Goal: Transaction & Acquisition: Book appointment/travel/reservation

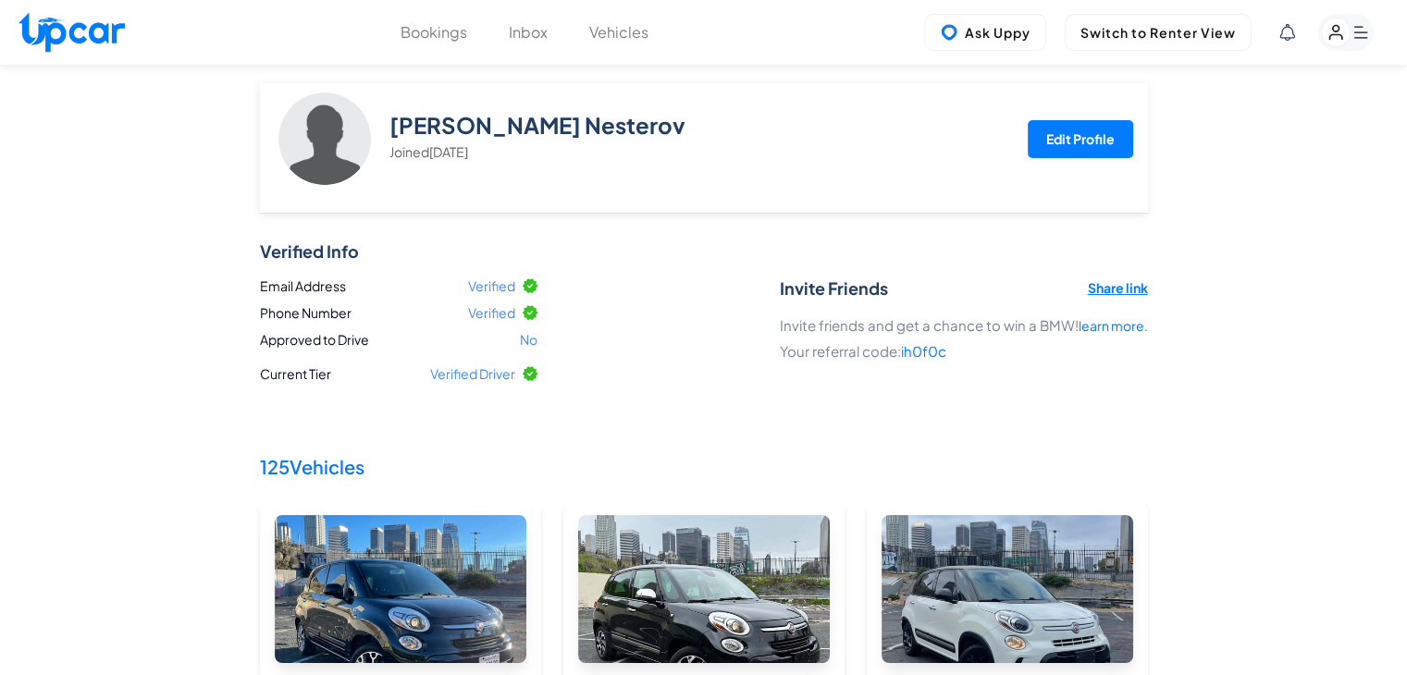
click at [324, 470] on h2 "125 Vehicles" at bounding box center [704, 467] width 888 height 22
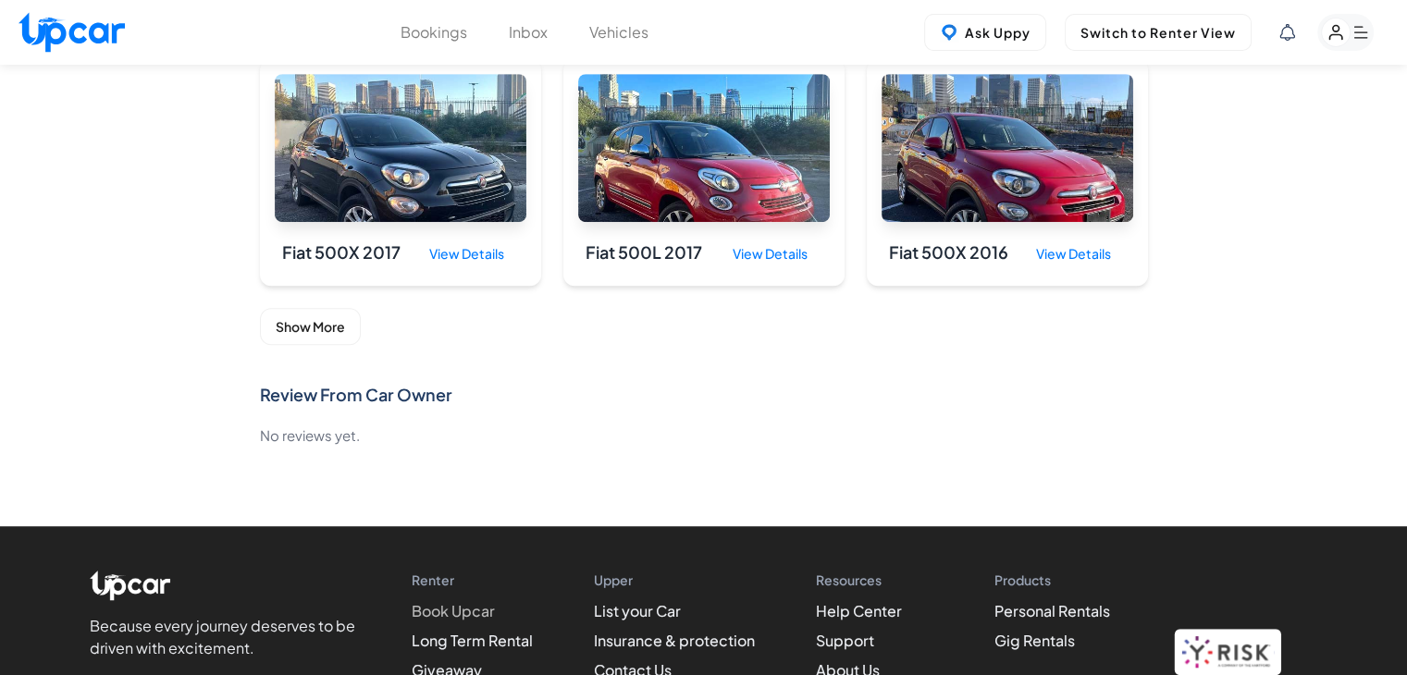
scroll to position [1005, 0]
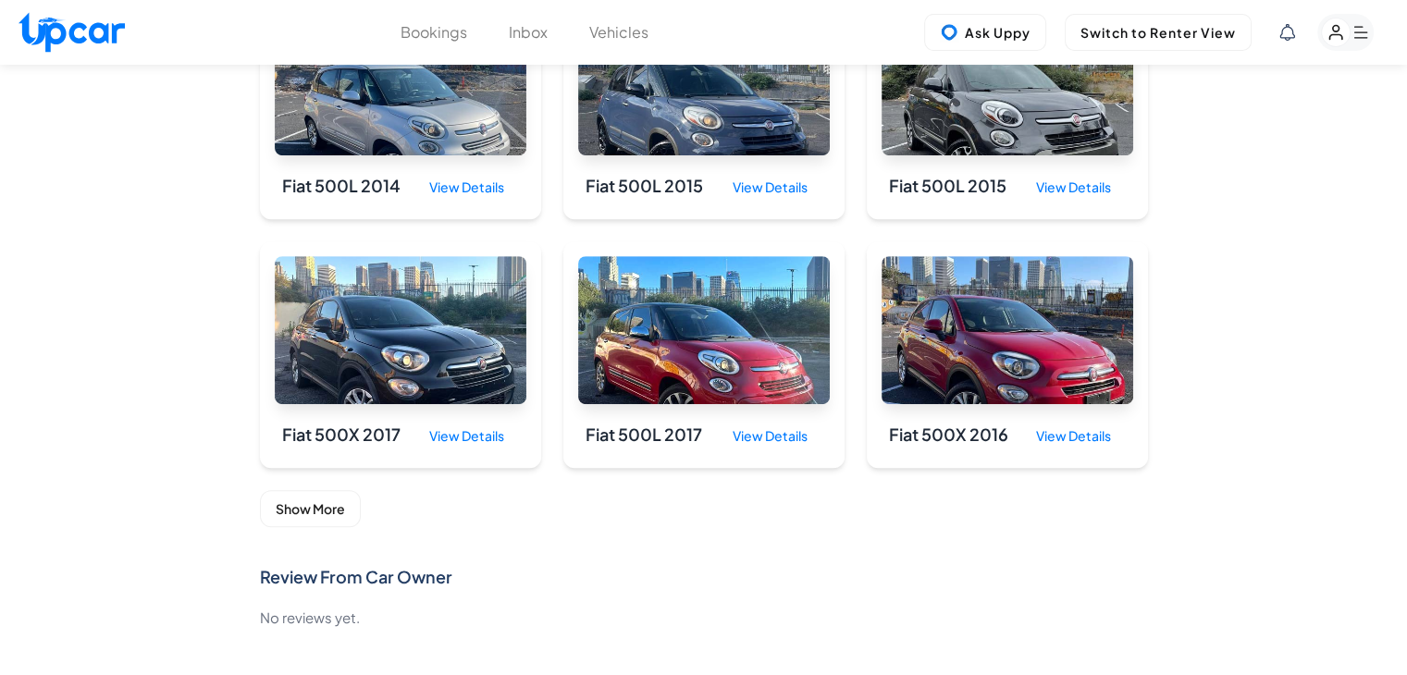
click at [324, 505] on button "Show More" at bounding box center [310, 508] width 101 height 37
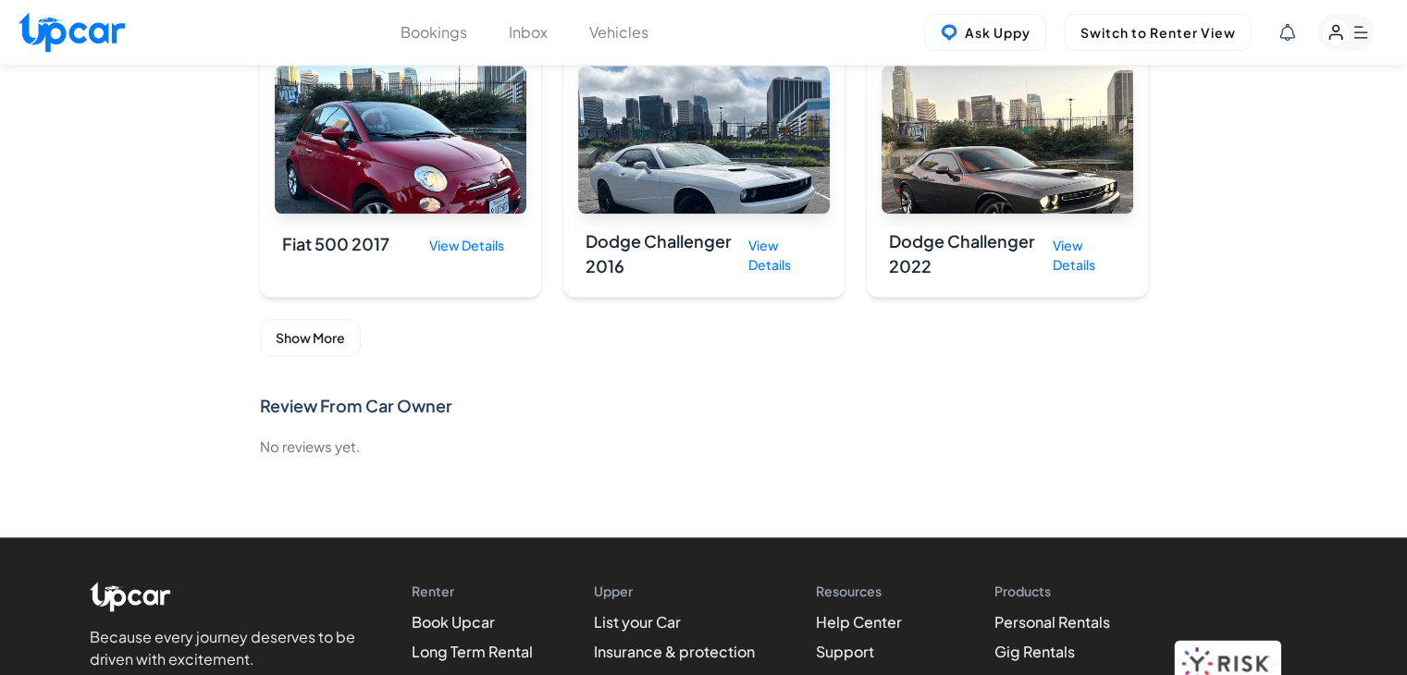
scroll to position [2208, 0]
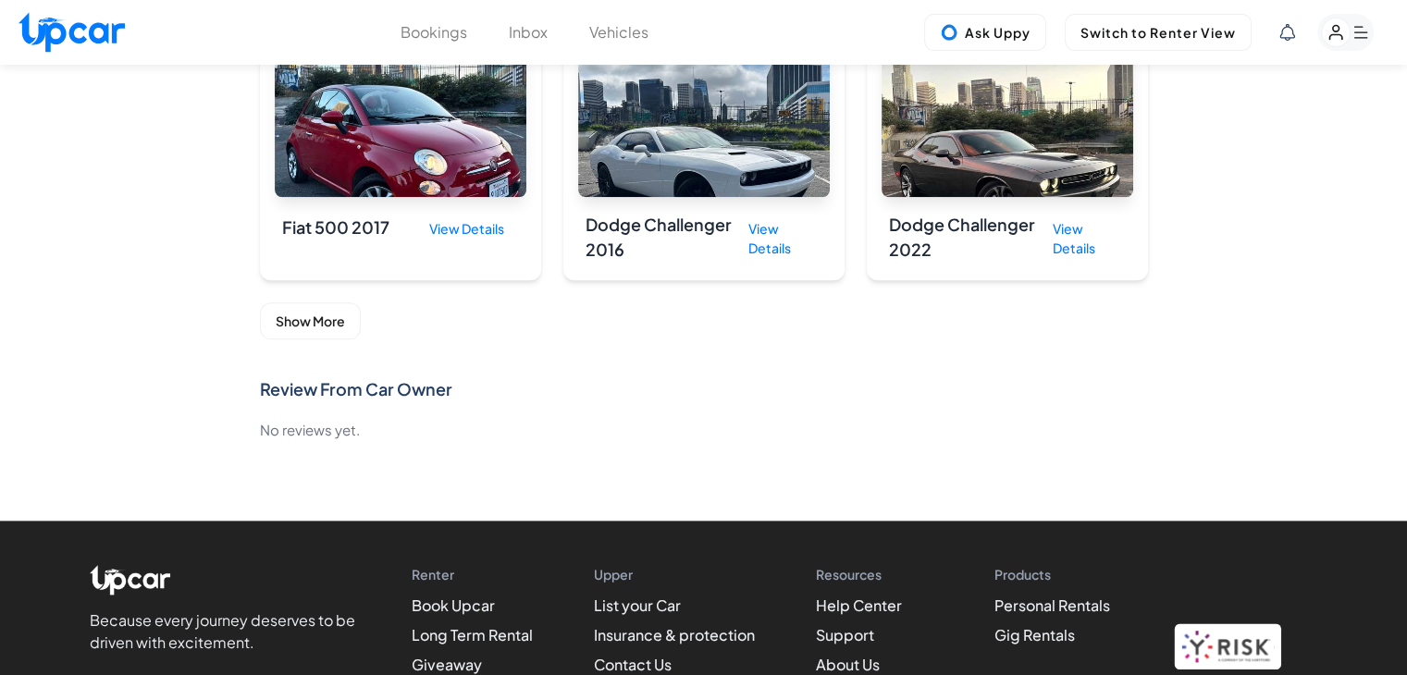
click at [296, 334] on button "Show More" at bounding box center [310, 320] width 101 height 37
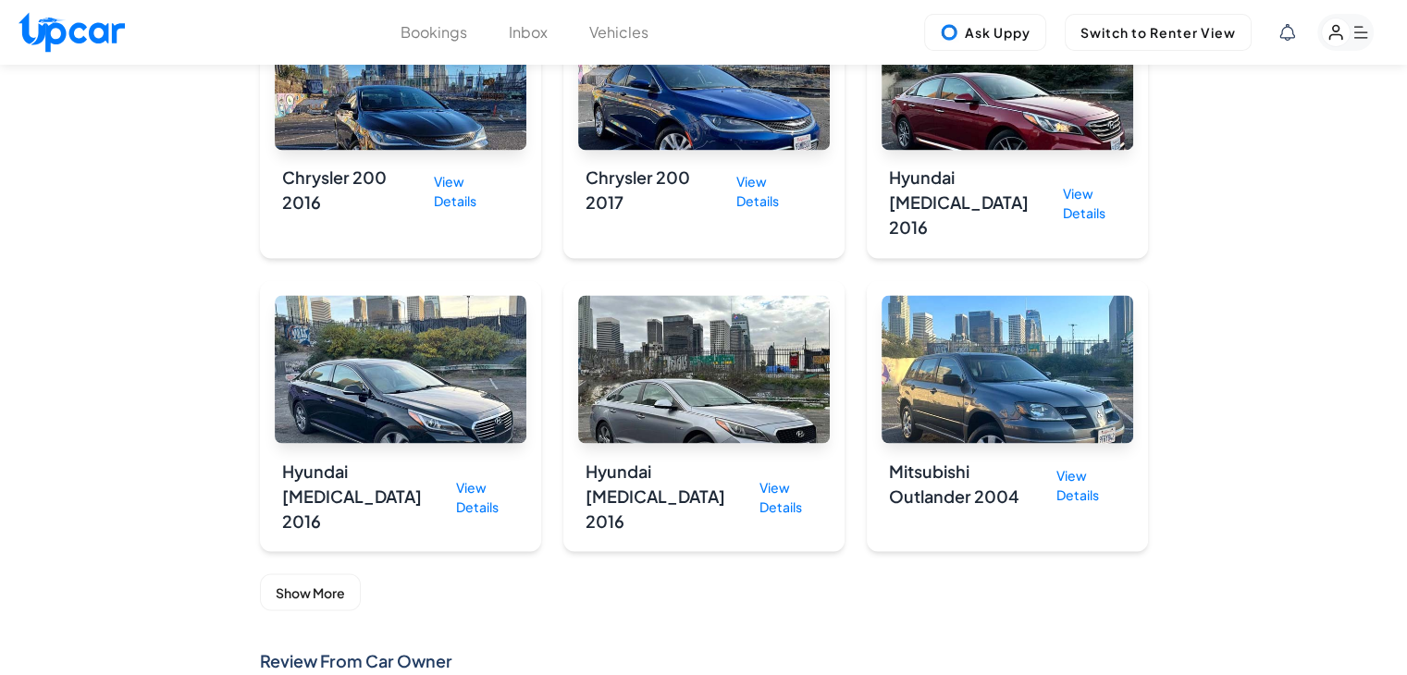
scroll to position [3133, 0]
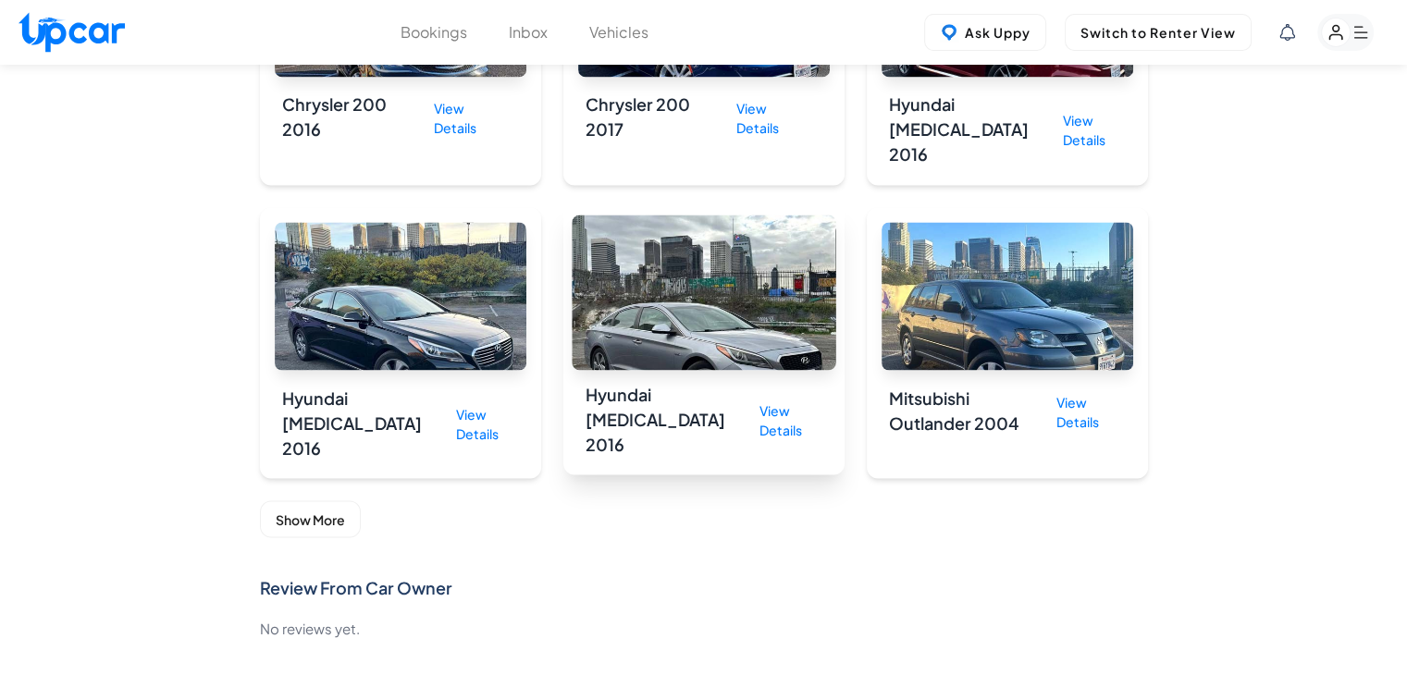
click at [753, 393] on div "View Details" at bounding box center [784, 420] width 78 height 54
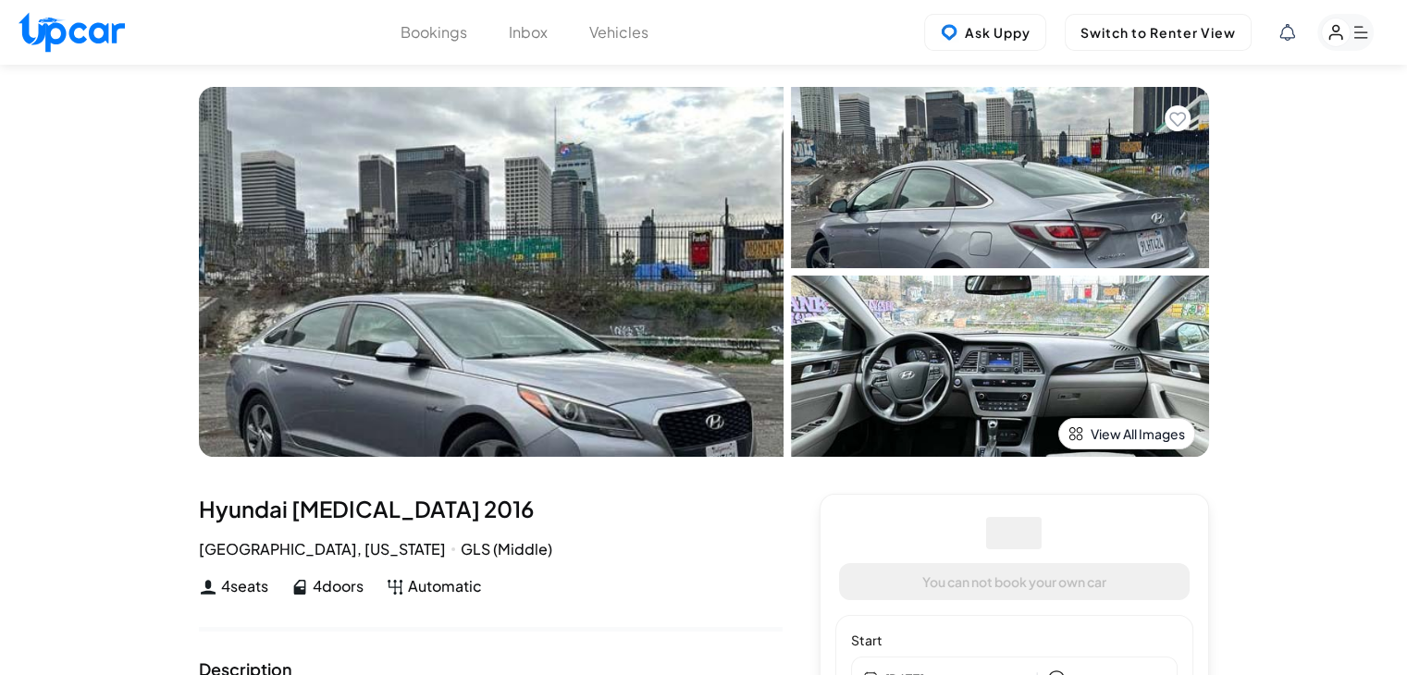
select select "********"
